Goal: Subscribe to service/newsletter

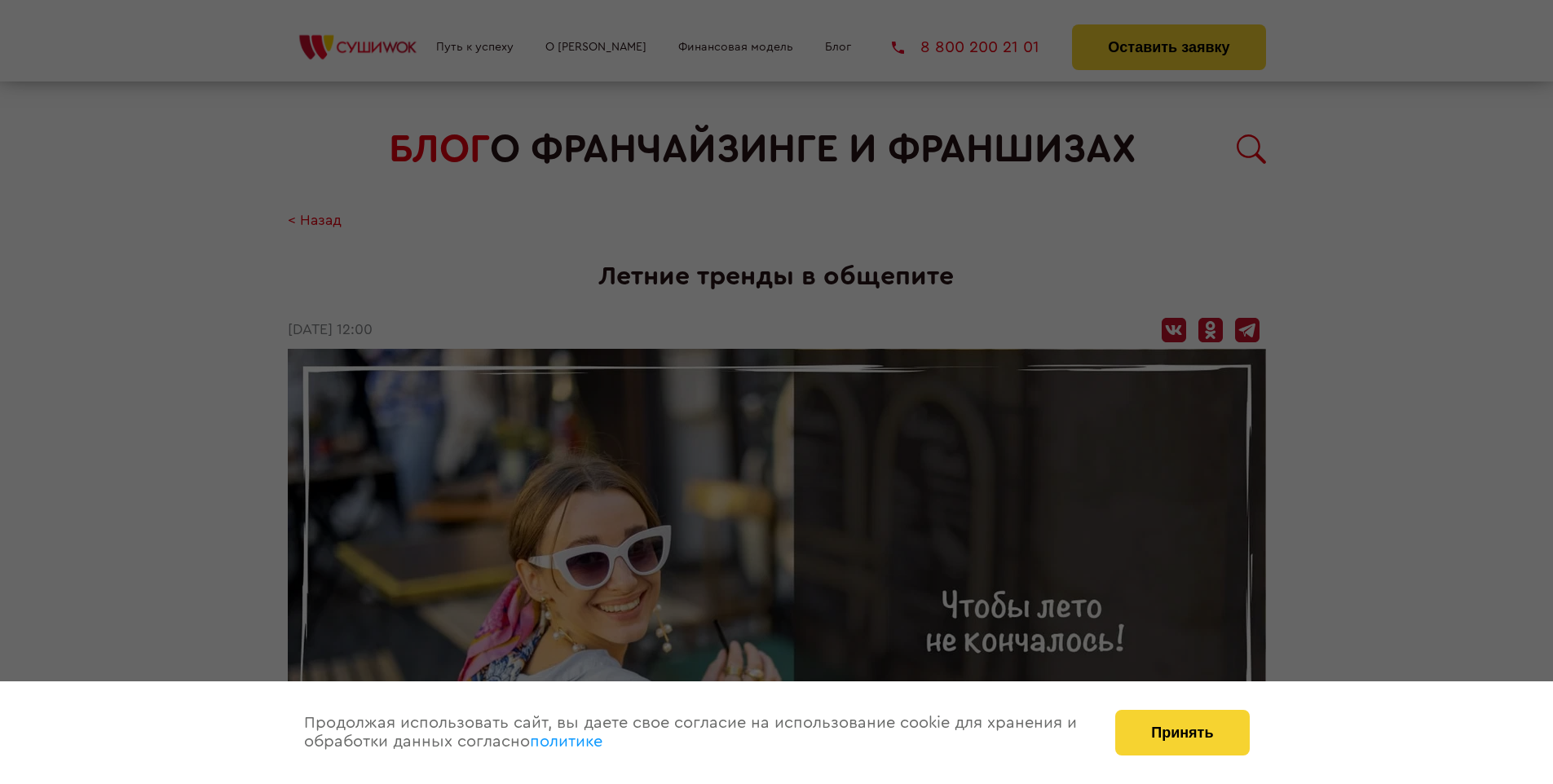
scroll to position [2260, 0]
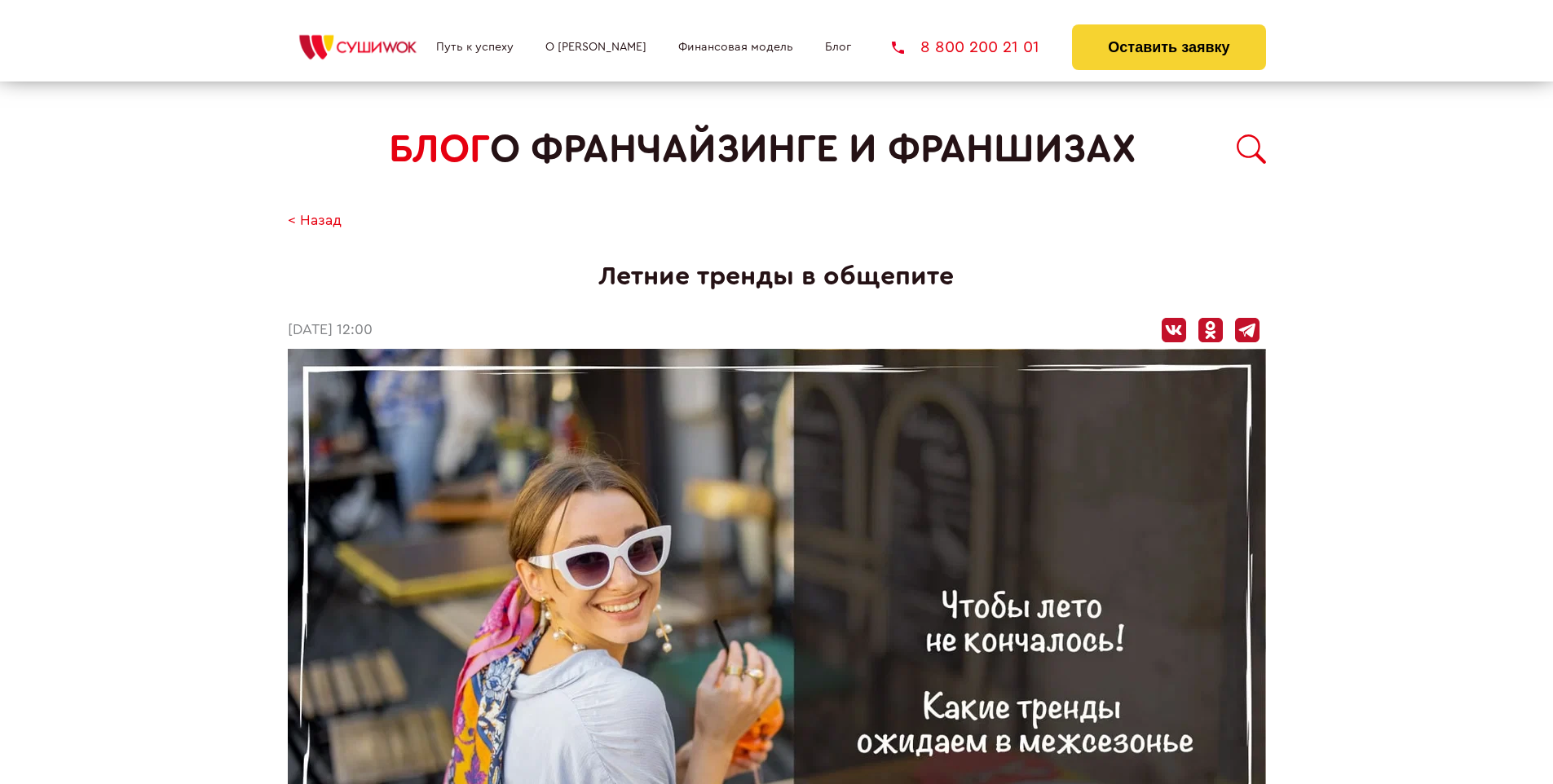
scroll to position [2260, 0]
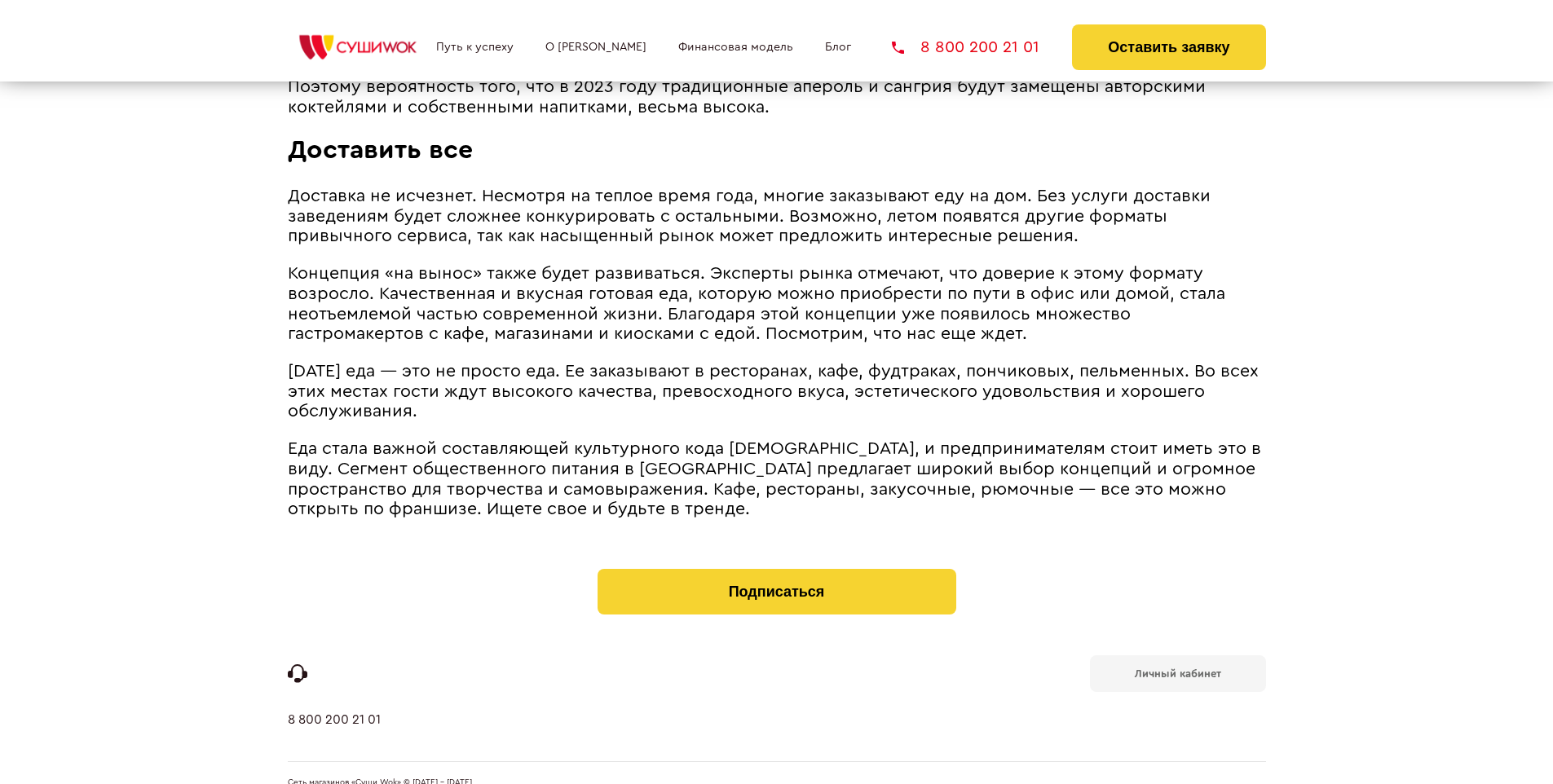
click at [1177, 669] on b "Личный кабинет" at bounding box center [1178, 674] width 86 height 11
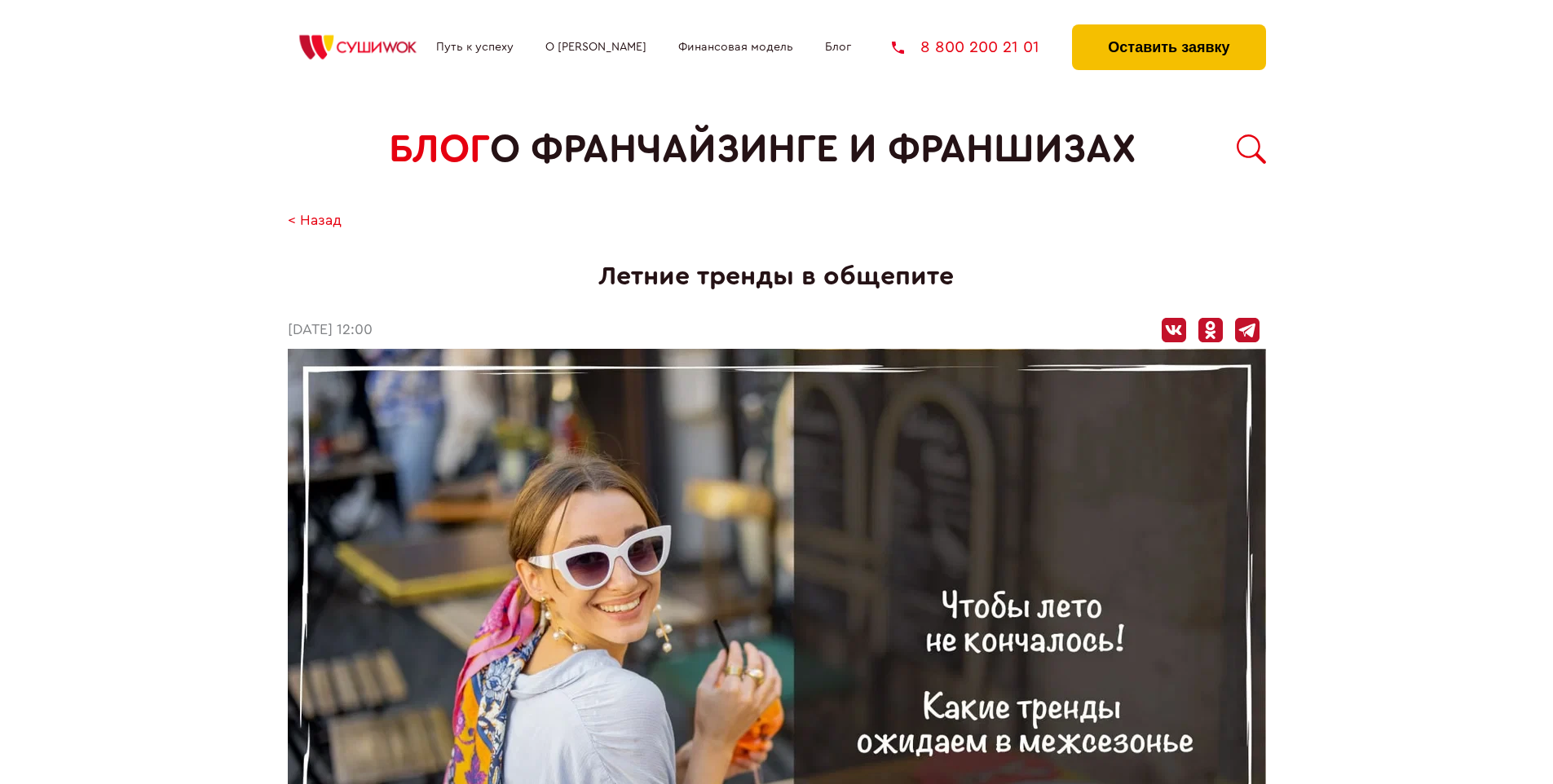
click at [1168, 28] on button "Оставить заявку" at bounding box center [1168, 47] width 194 height 46
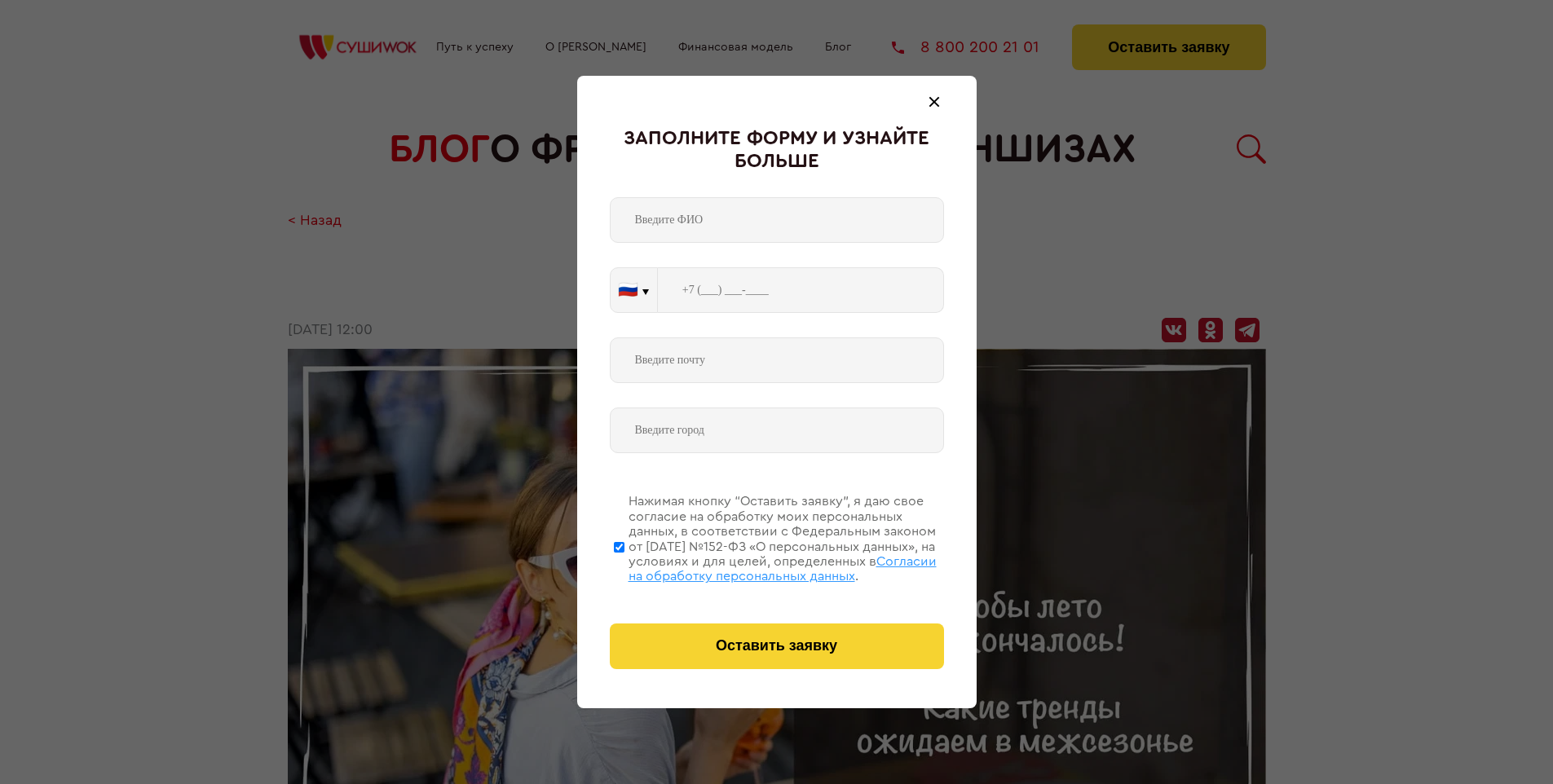
click at [756, 566] on span "Согласии на обработку персональных данных" at bounding box center [783, 568] width 308 height 27
click at [625, 566] on input "Нажимая кнопку “Оставить заявку”, я даю свое согласие на обработку моих персона…" at bounding box center [619, 546] width 11 height 130
checkbox input "false"
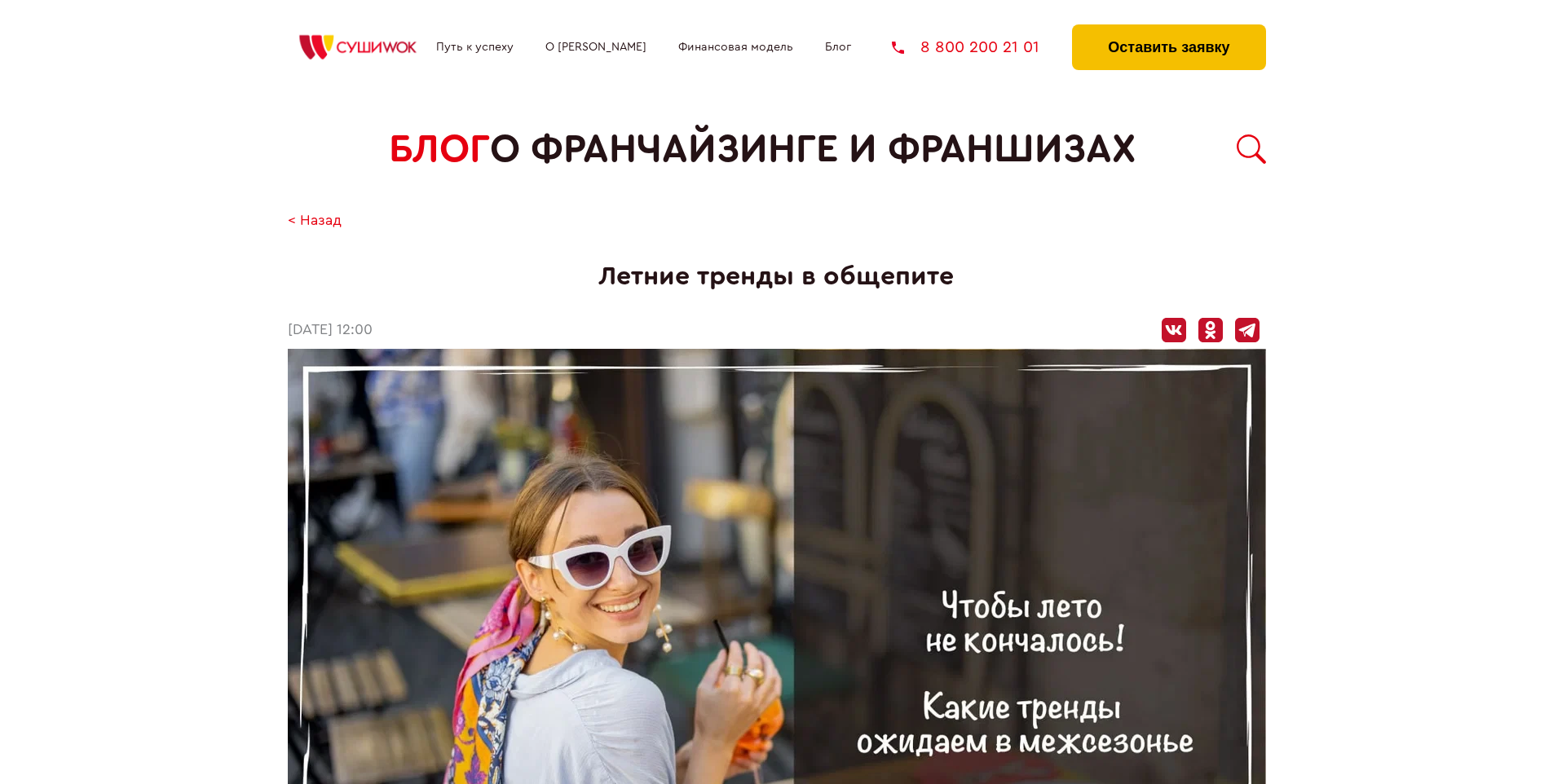
click at [1168, 28] on button "Оставить заявку" at bounding box center [1168, 47] width 194 height 46
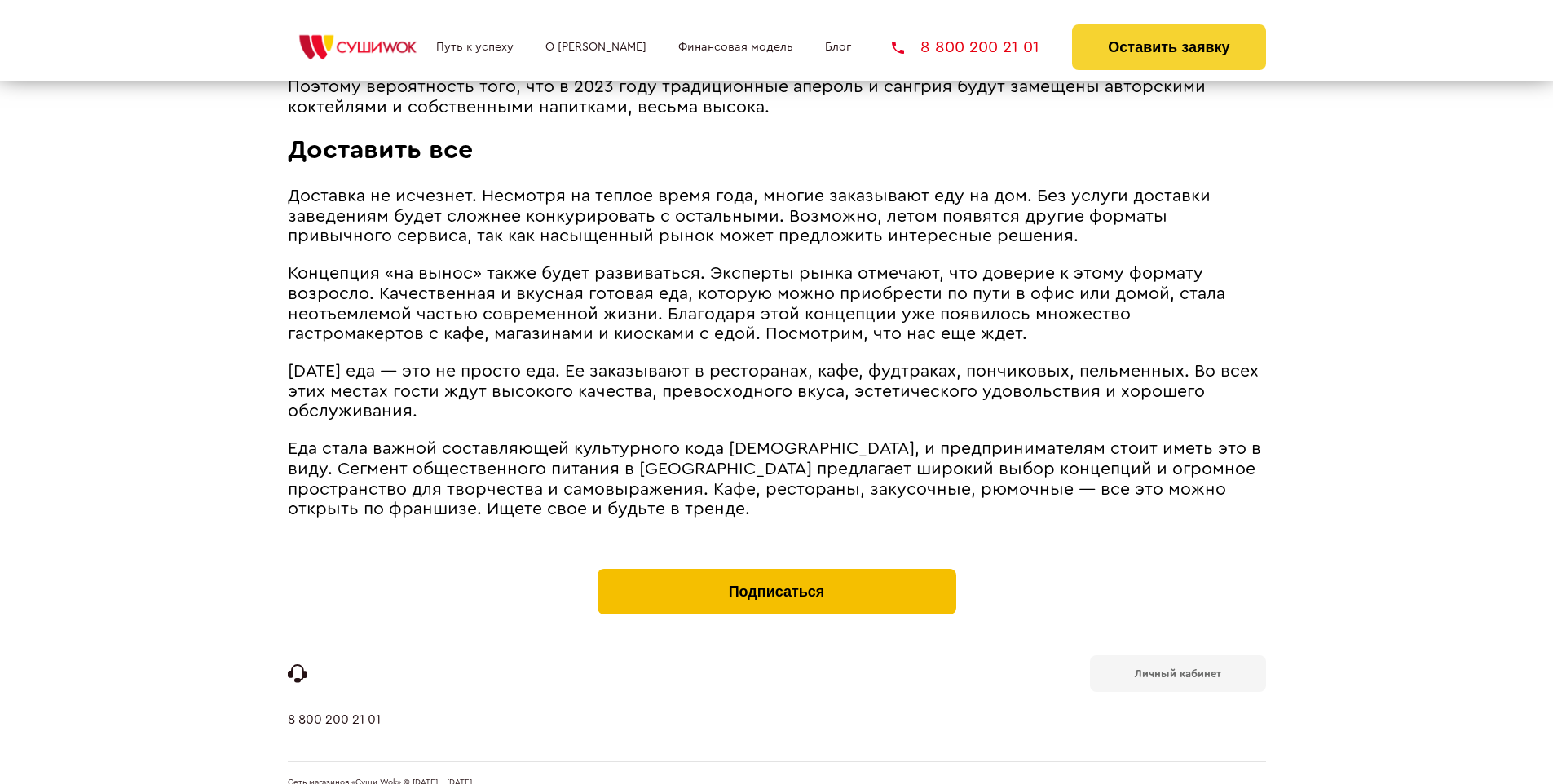
click at [776, 569] on button "Подписаться" at bounding box center [777, 591] width 359 height 46
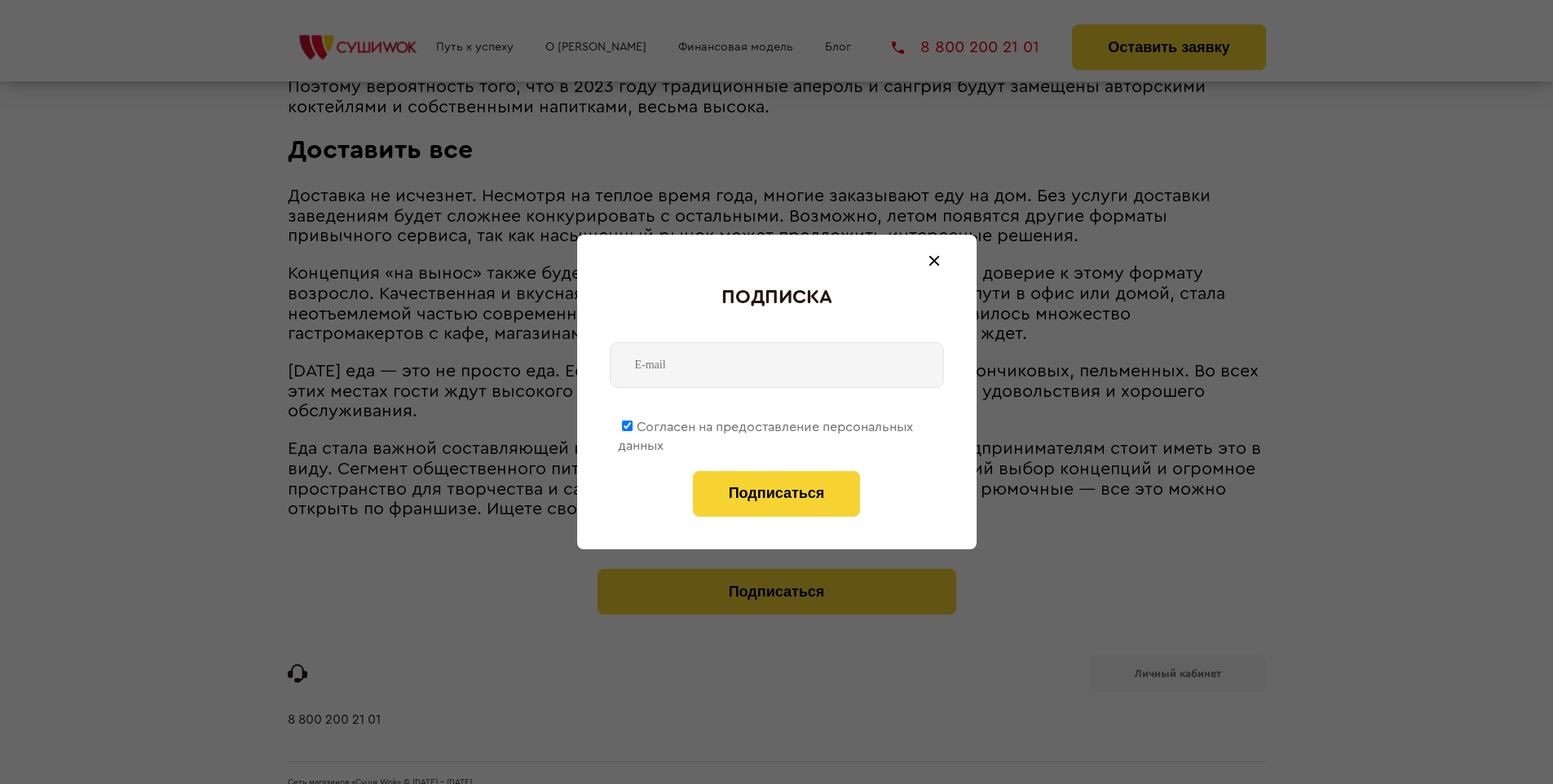
click at [766, 424] on span "Согласен на предоставление персональных данных" at bounding box center [765, 436] width 295 height 32
click at [633, 424] on input "Согласен на предоставление персональных данных" at bounding box center [627, 425] width 11 height 11
checkbox input "false"
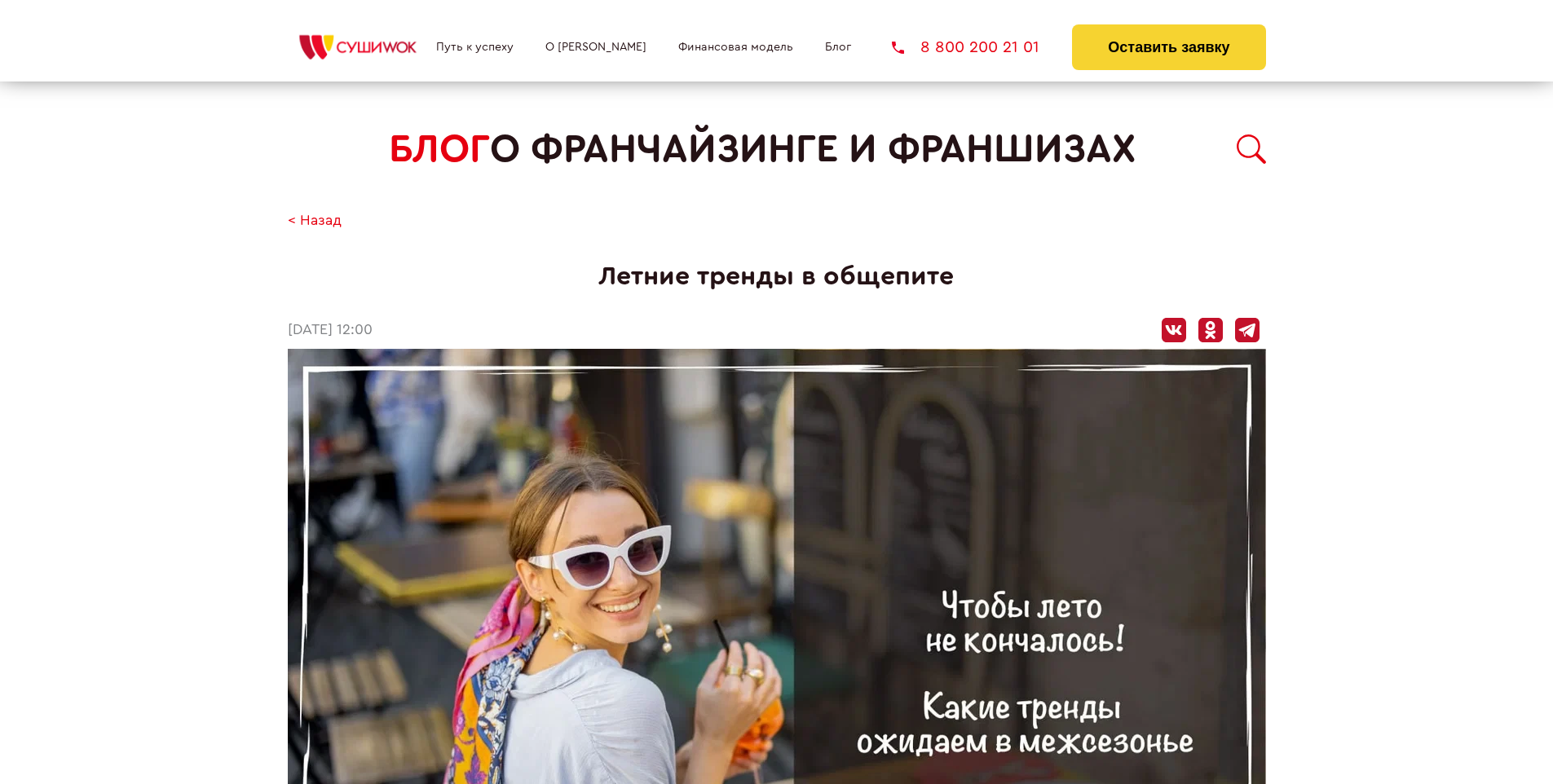
scroll to position [2260, 0]
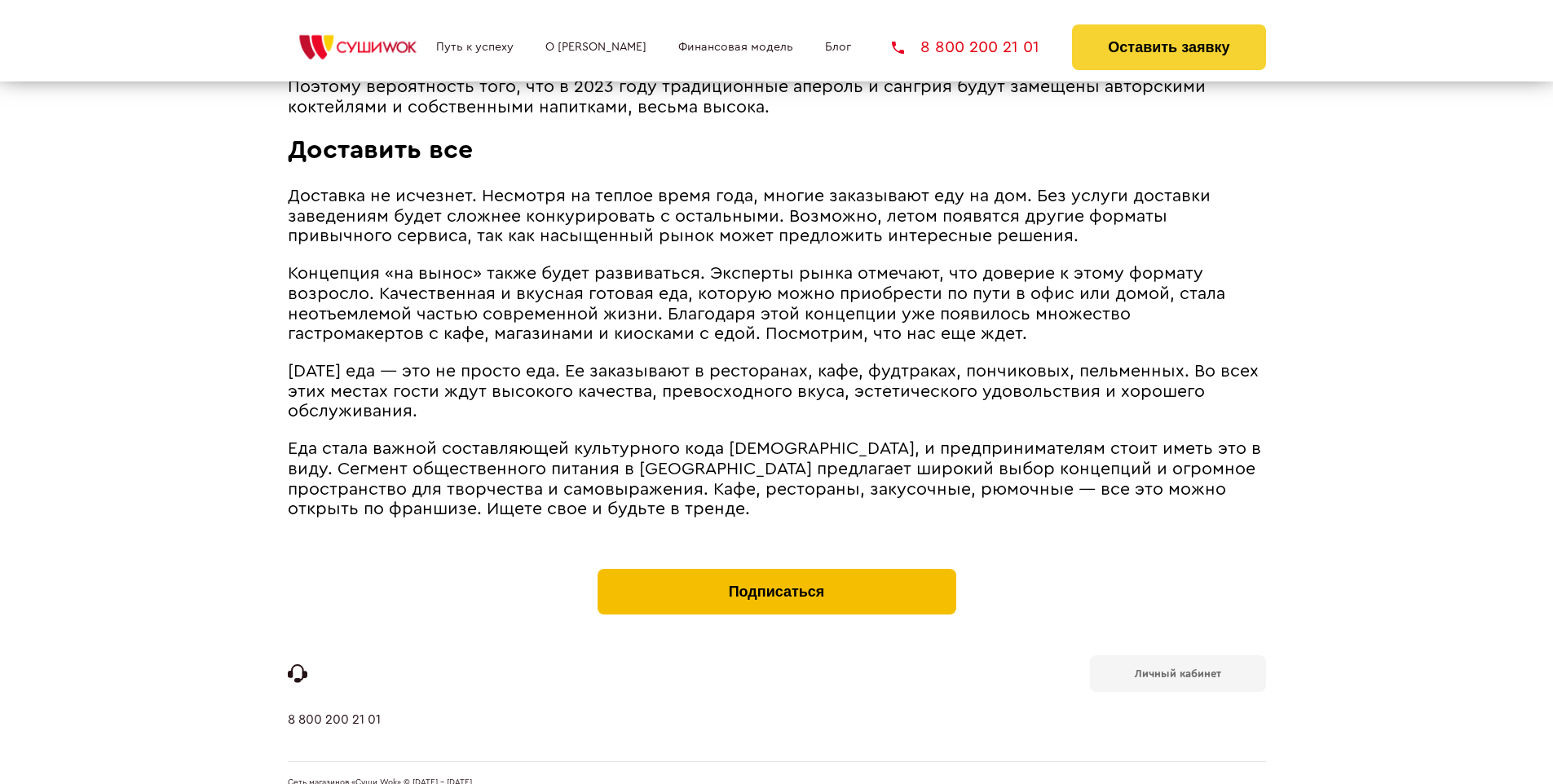
click at [776, 569] on button "Подписаться" at bounding box center [777, 591] width 359 height 46
